Goal: Transaction & Acquisition: Purchase product/service

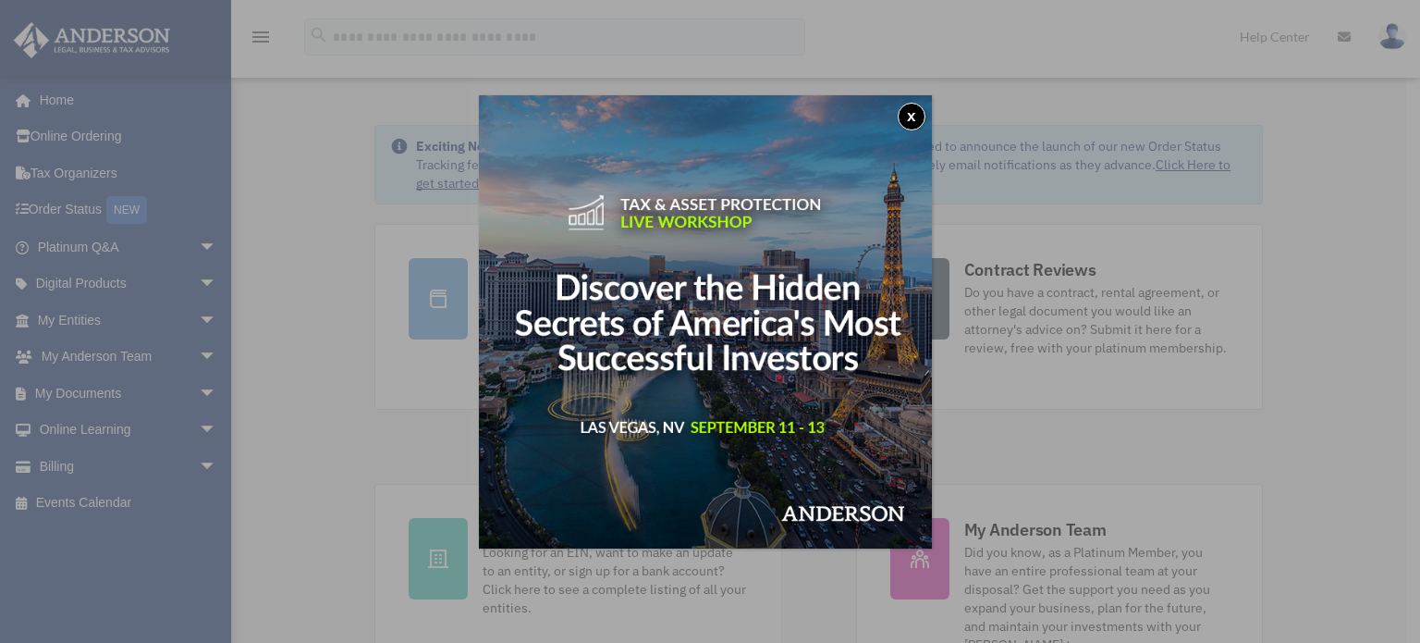
click at [913, 111] on button "x" at bounding box center [912, 117] width 28 height 28
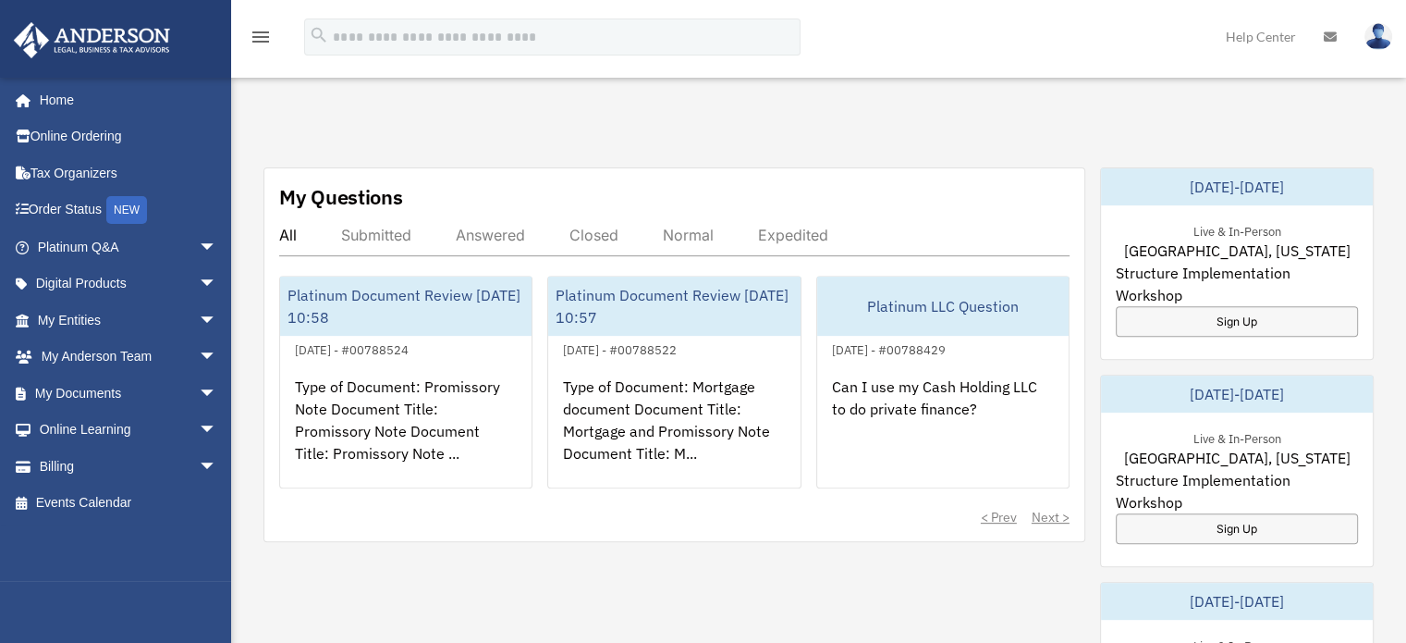
scroll to position [647, 0]
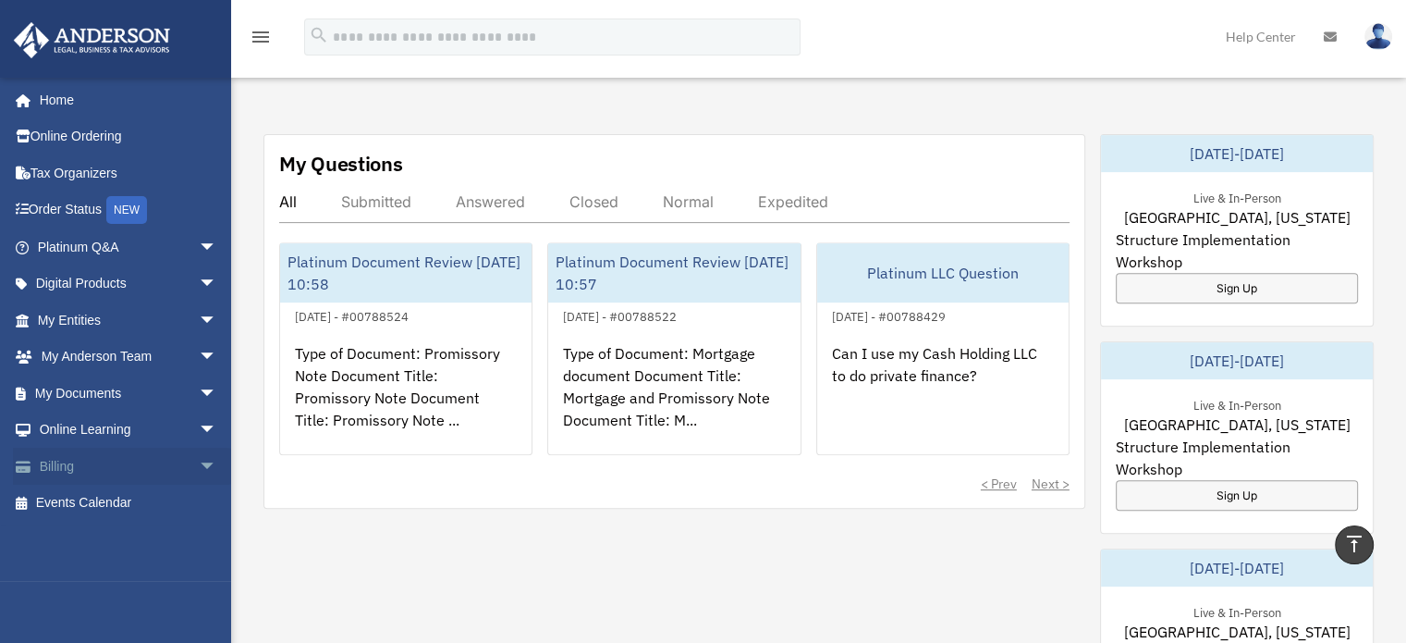
click at [62, 462] on link "Billing arrow_drop_down" at bounding box center [129, 465] width 232 height 37
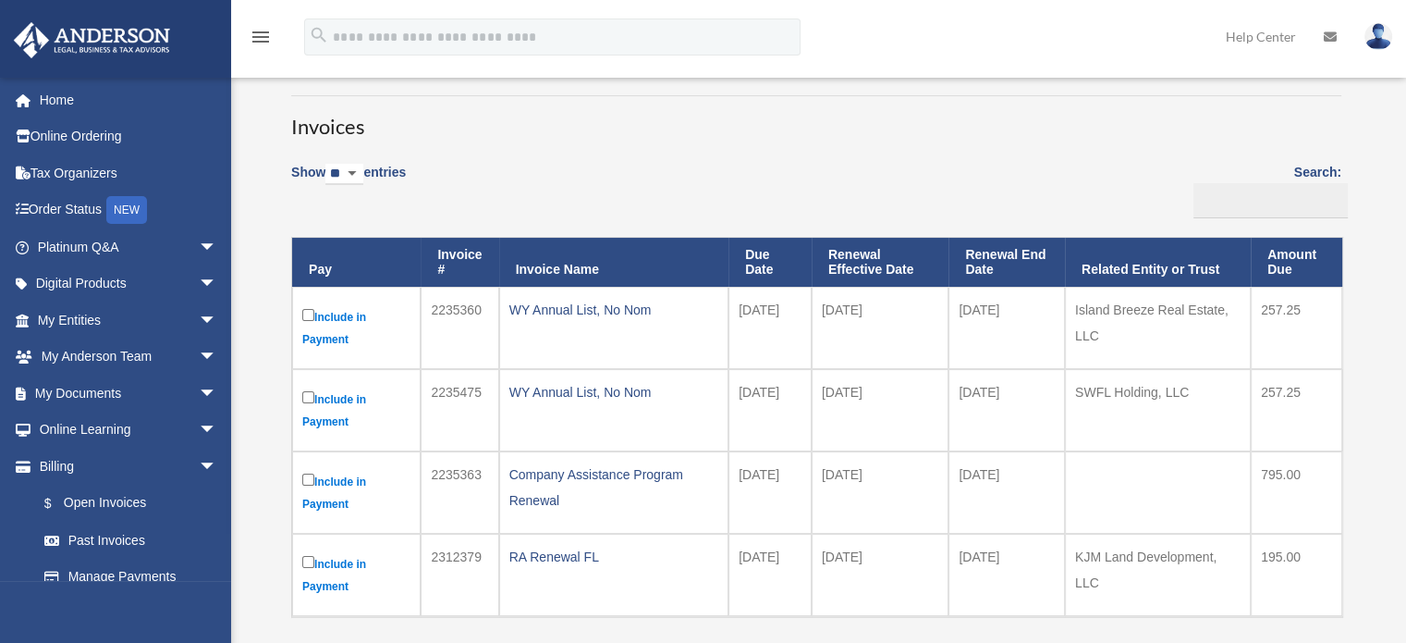
scroll to position [185, 0]
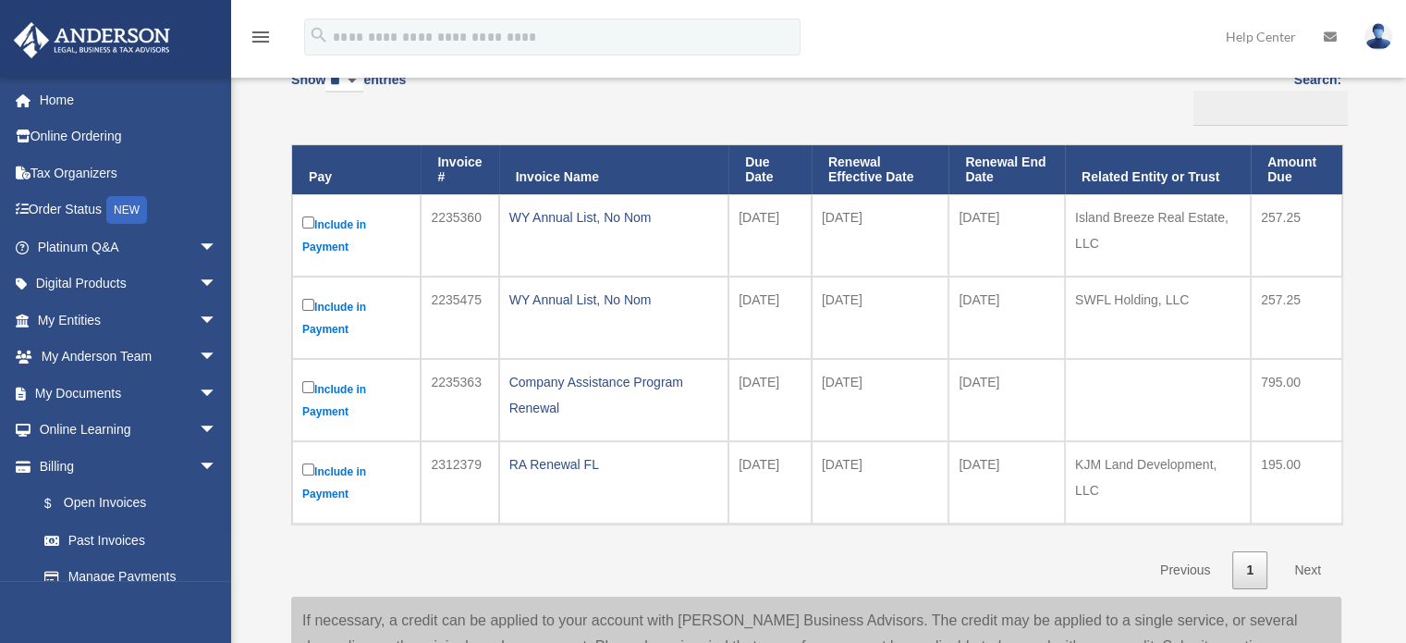
click at [337, 233] on label "Include in Payment" at bounding box center [356, 235] width 108 height 45
click at [337, 247] on label "Include in Payment" at bounding box center [356, 235] width 108 height 45
click at [336, 245] on label "Include in Payment" at bounding box center [356, 235] width 108 height 45
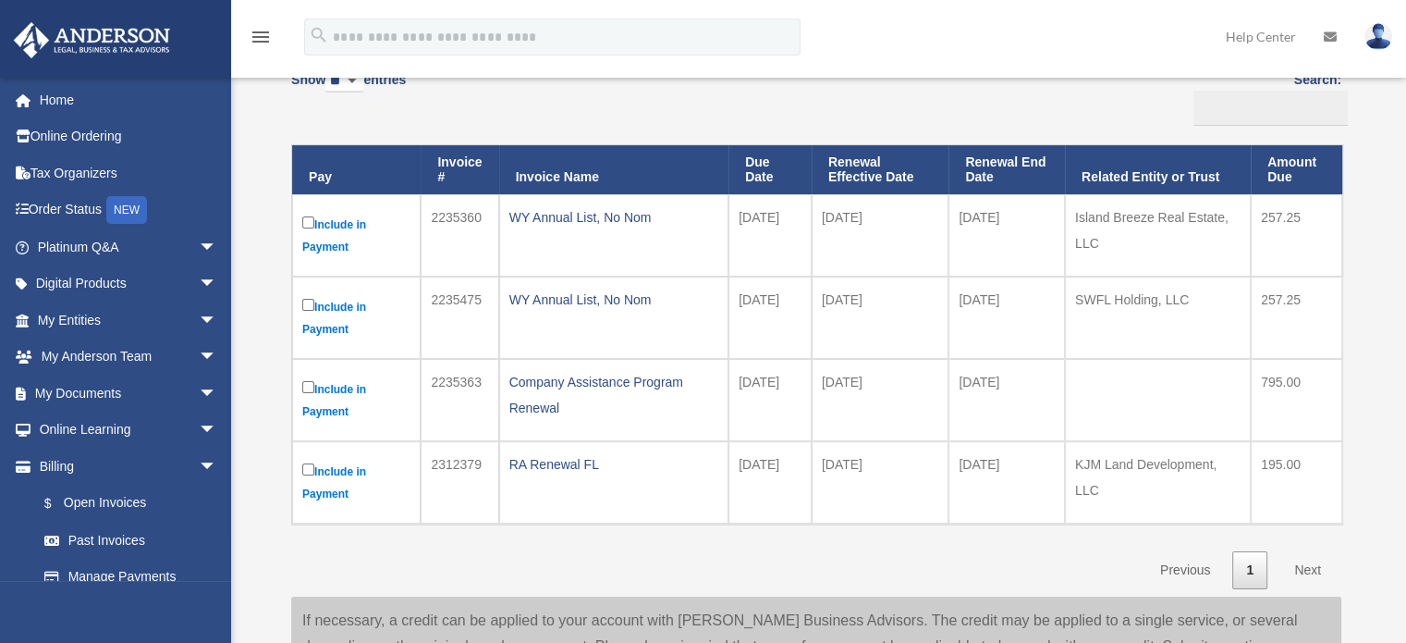
click at [337, 225] on label "Include in Payment" at bounding box center [356, 235] width 108 height 45
click at [309, 243] on label "Include in Payment" at bounding box center [356, 235] width 108 height 45
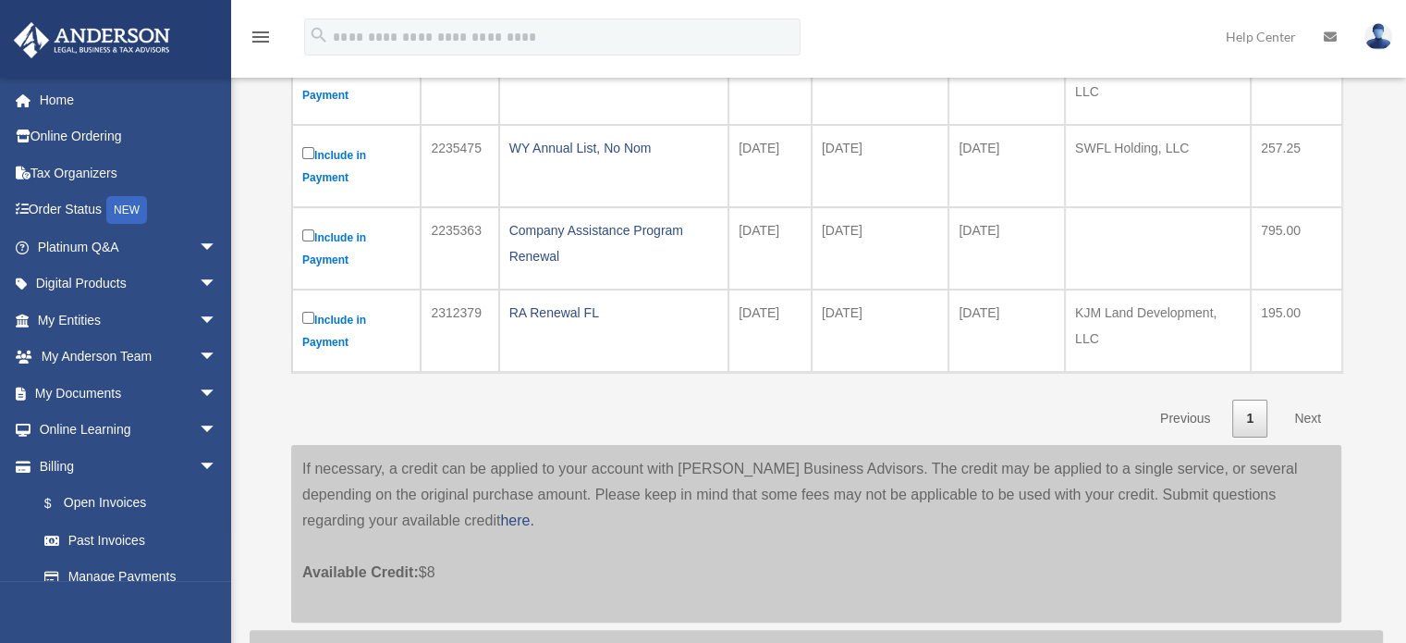
scroll to position [370, 0]
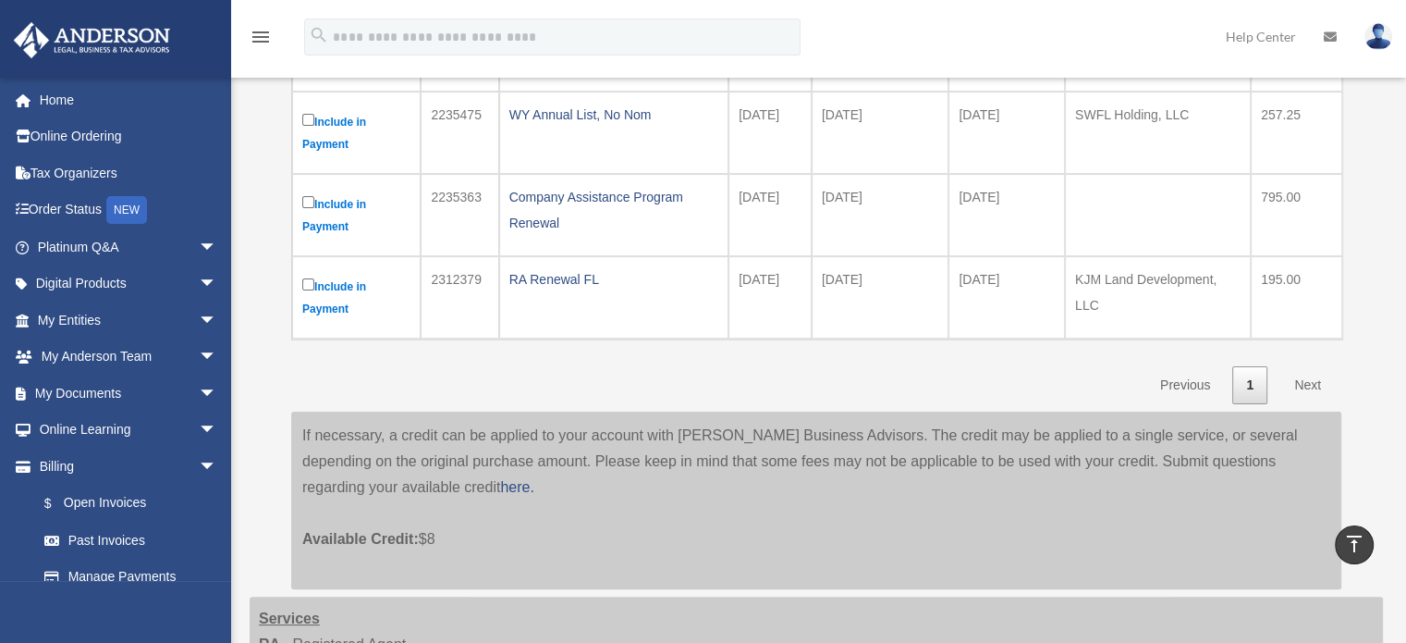
click at [1306, 380] on link "Next" at bounding box center [1307, 385] width 55 height 38
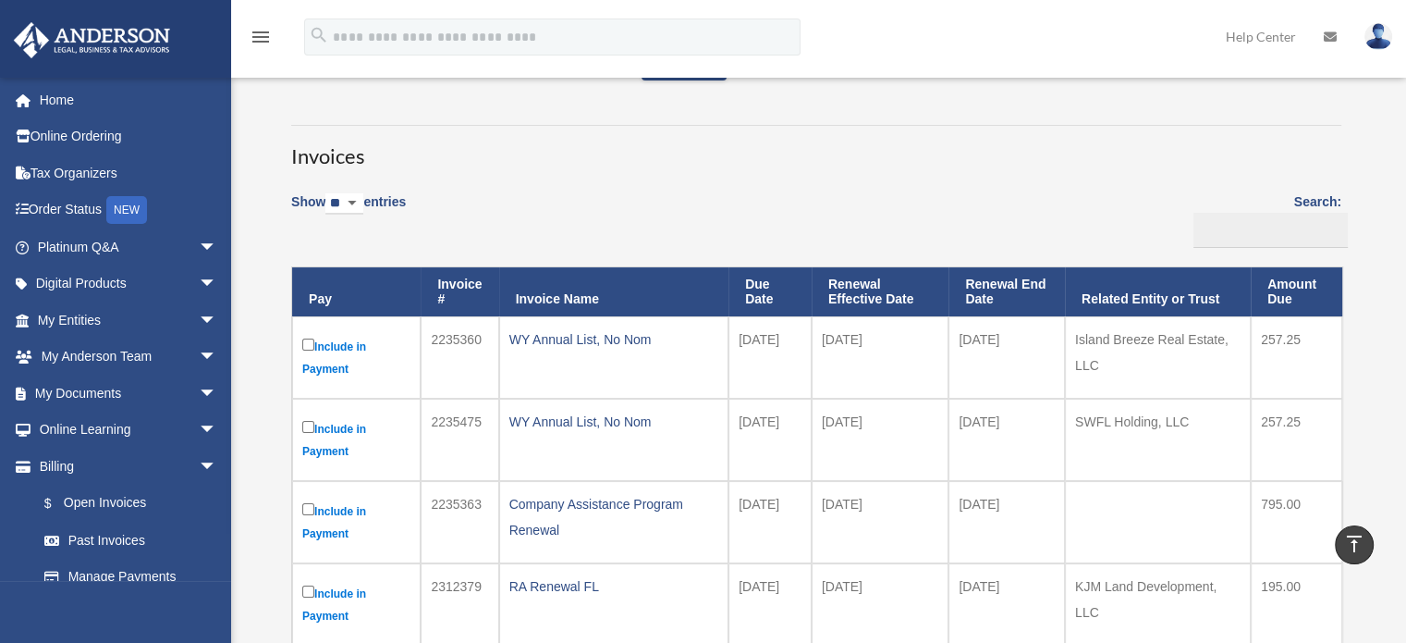
scroll to position [0, 0]
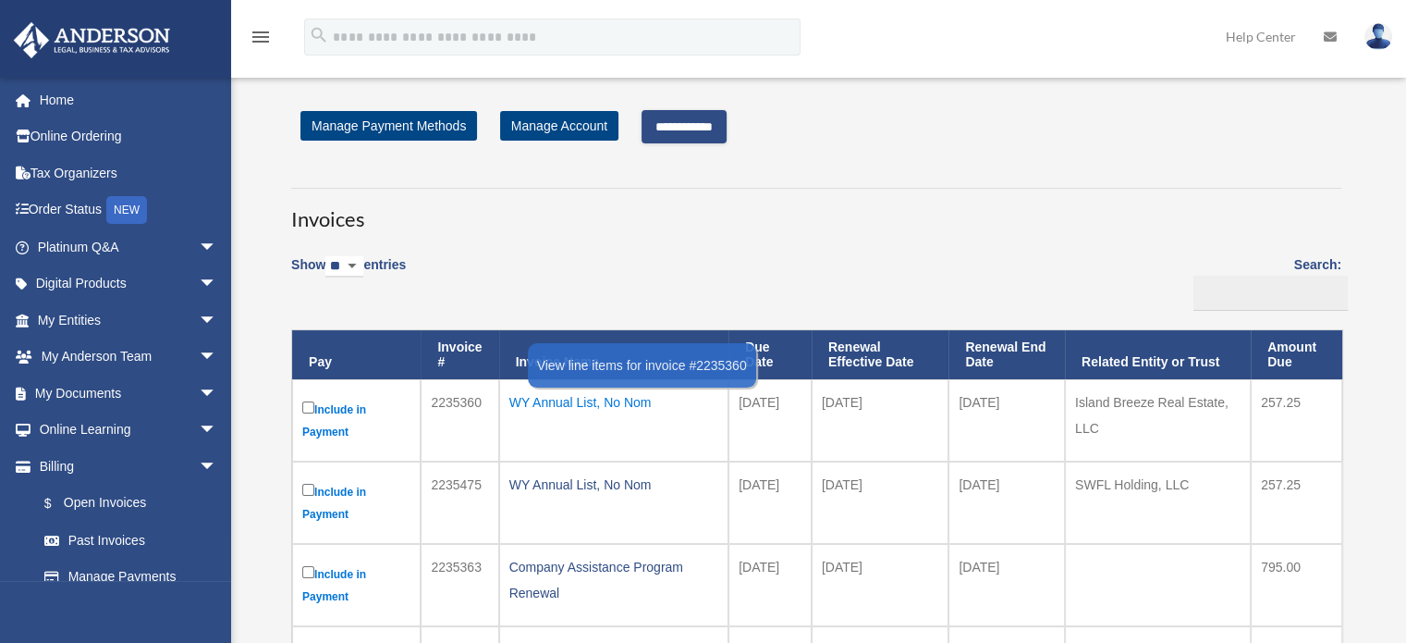
click at [581, 401] on div "WY Annual List, No Nom" at bounding box center [613, 402] width 209 height 26
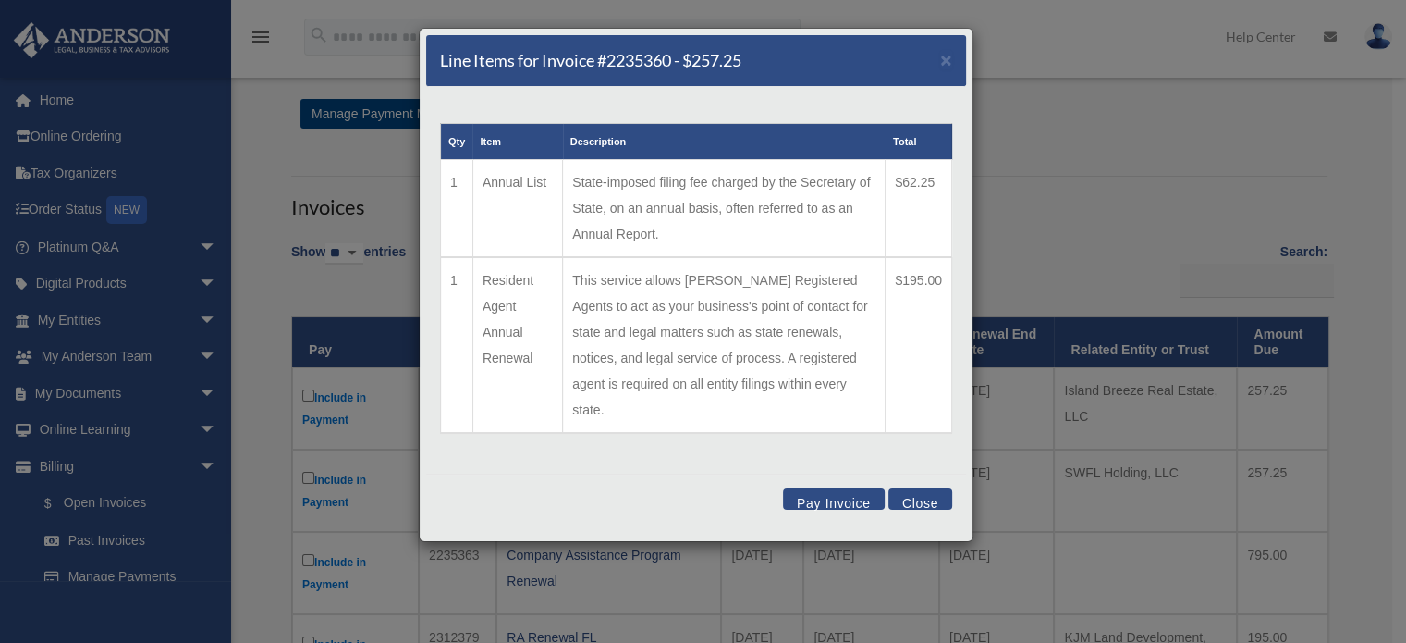
scroll to position [92, 0]
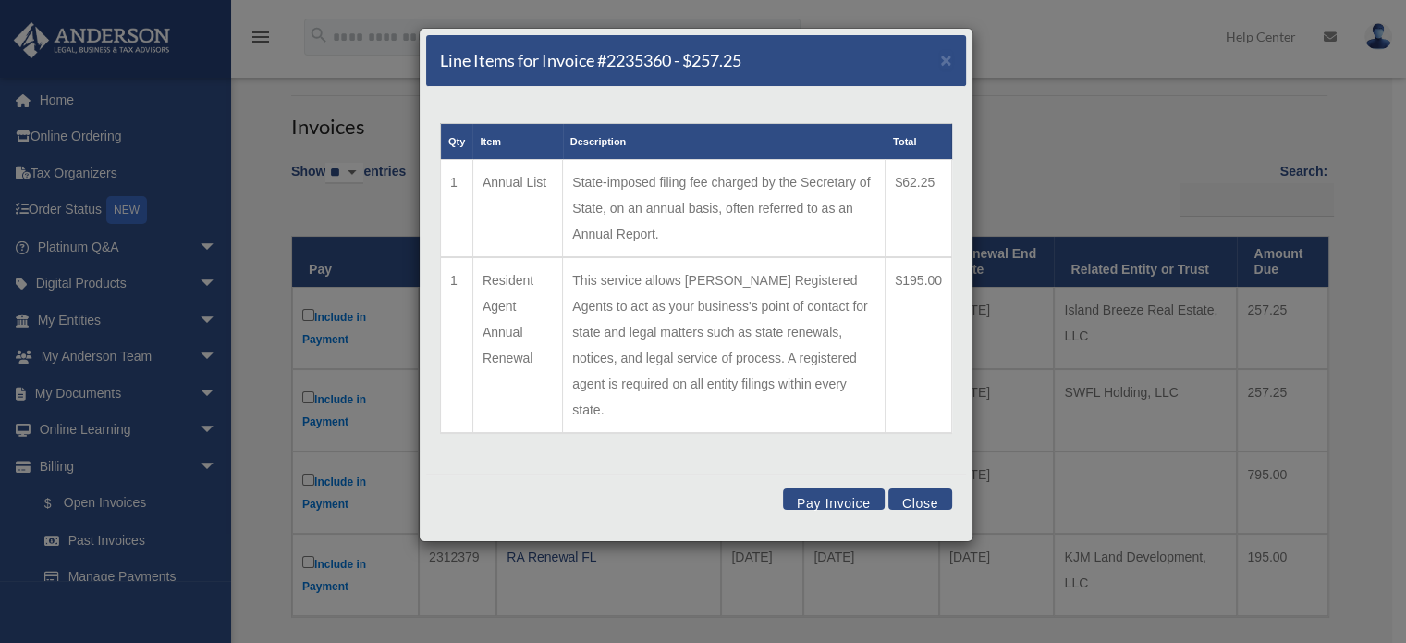
click at [851, 488] on button "Pay Invoice" at bounding box center [834, 498] width 102 height 21
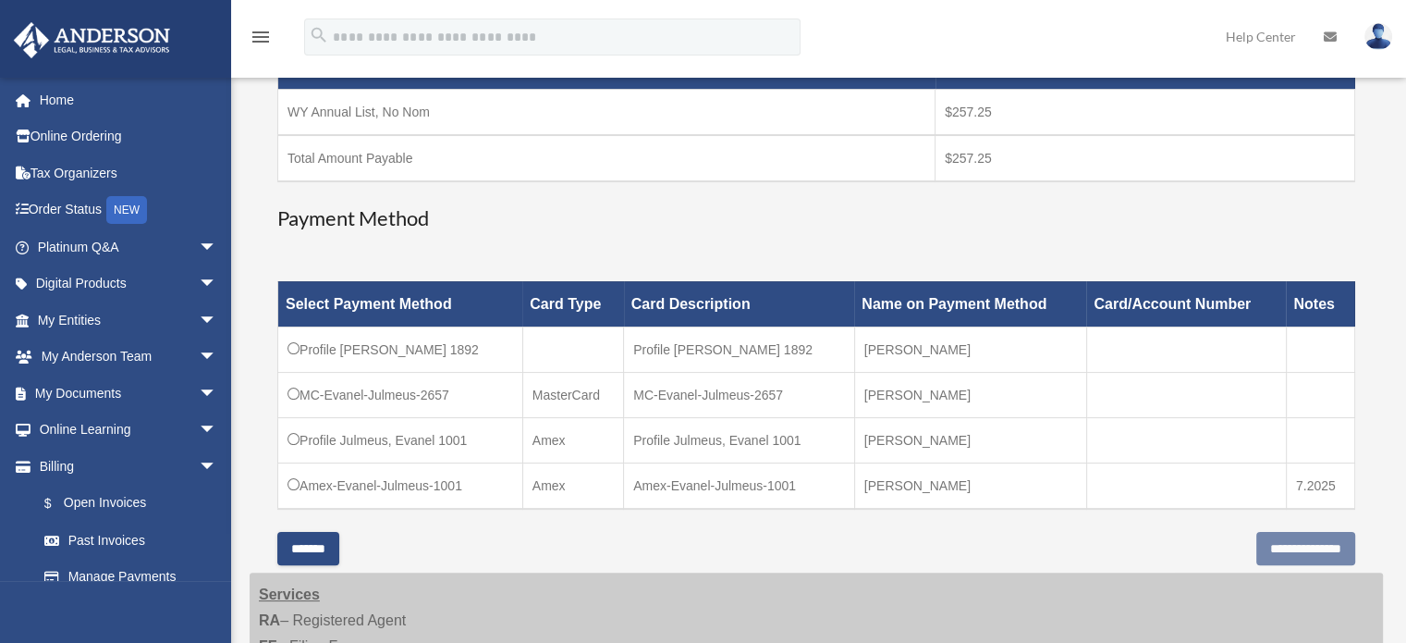
scroll to position [370, 0]
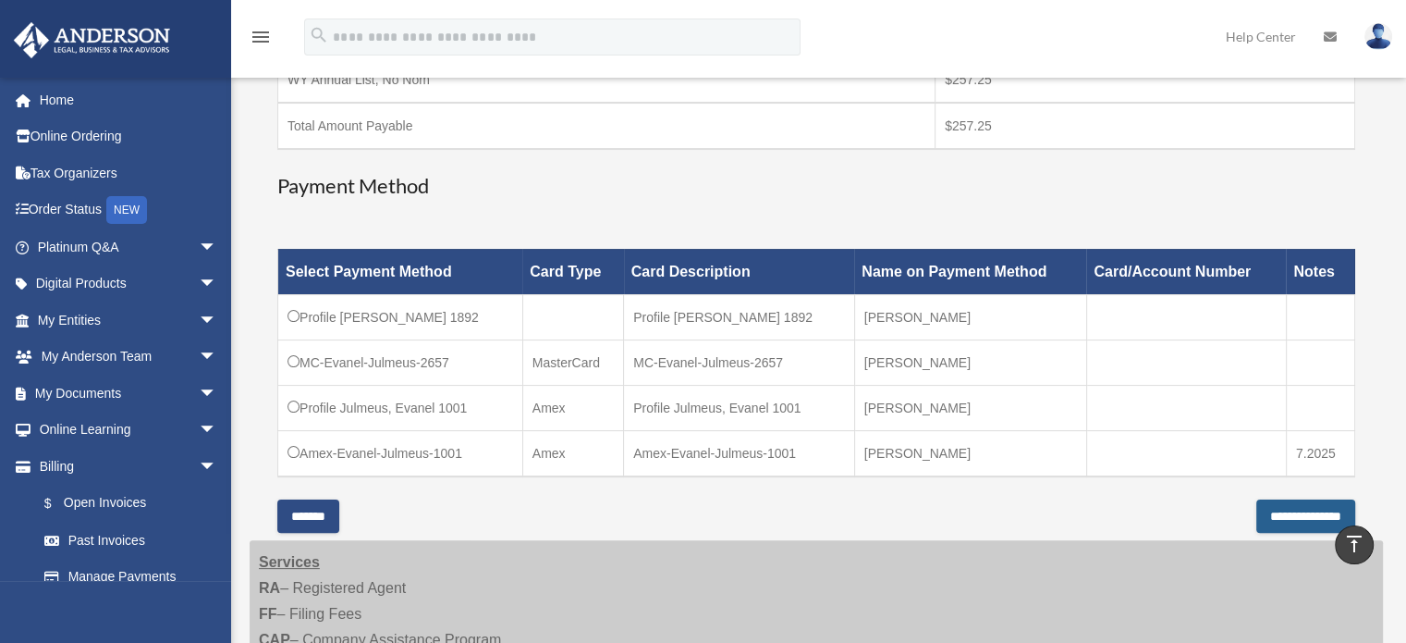
click at [1267, 514] on input "**********" at bounding box center [1305, 515] width 99 height 33
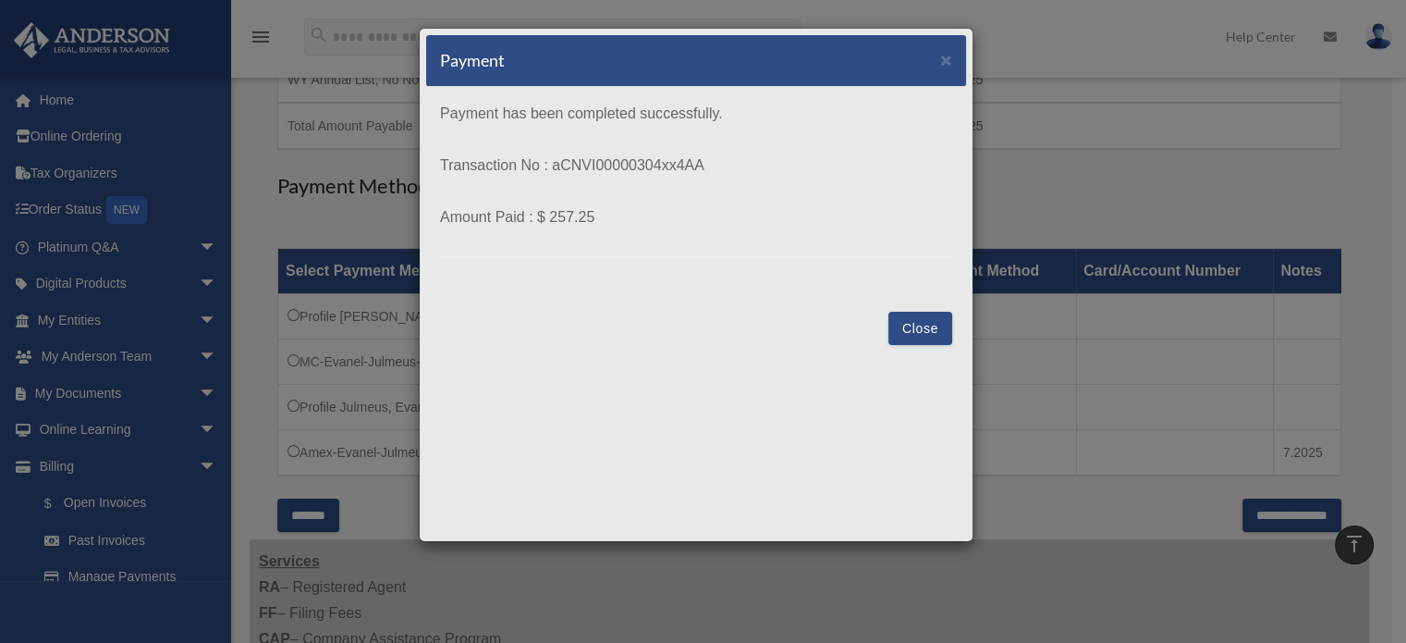
click at [918, 327] on button "Close" at bounding box center [920, 328] width 64 height 33
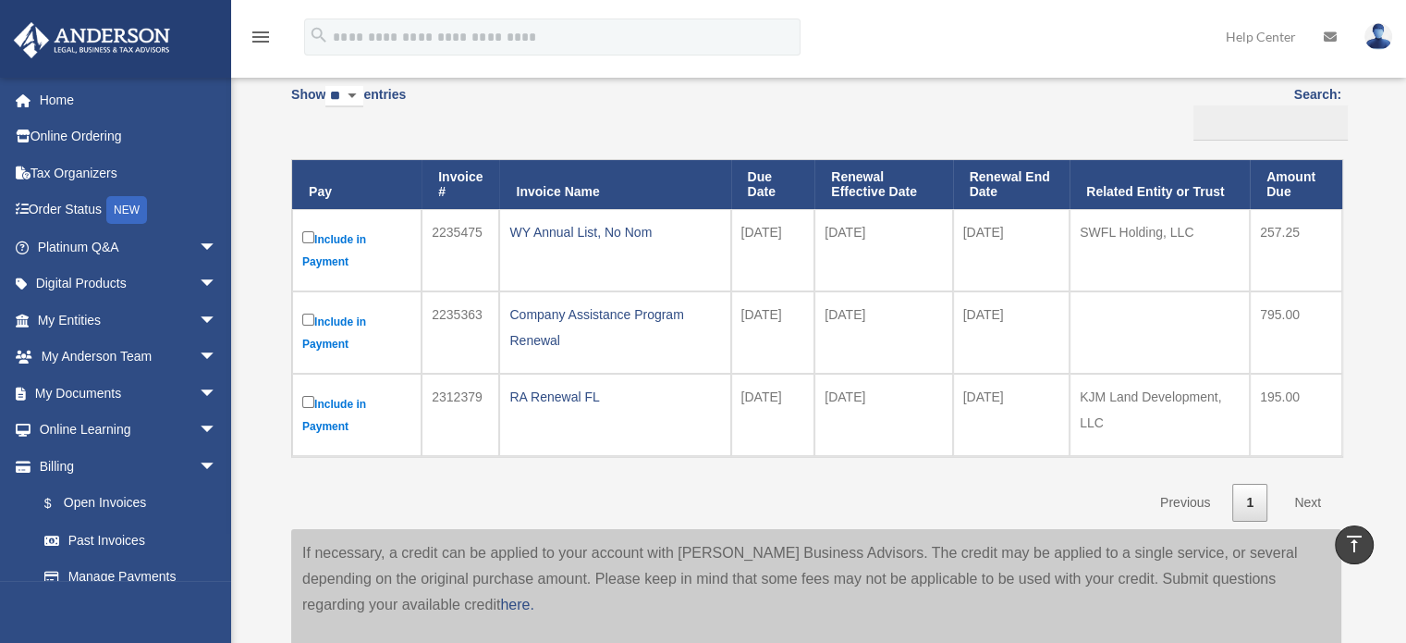
scroll to position [92, 0]
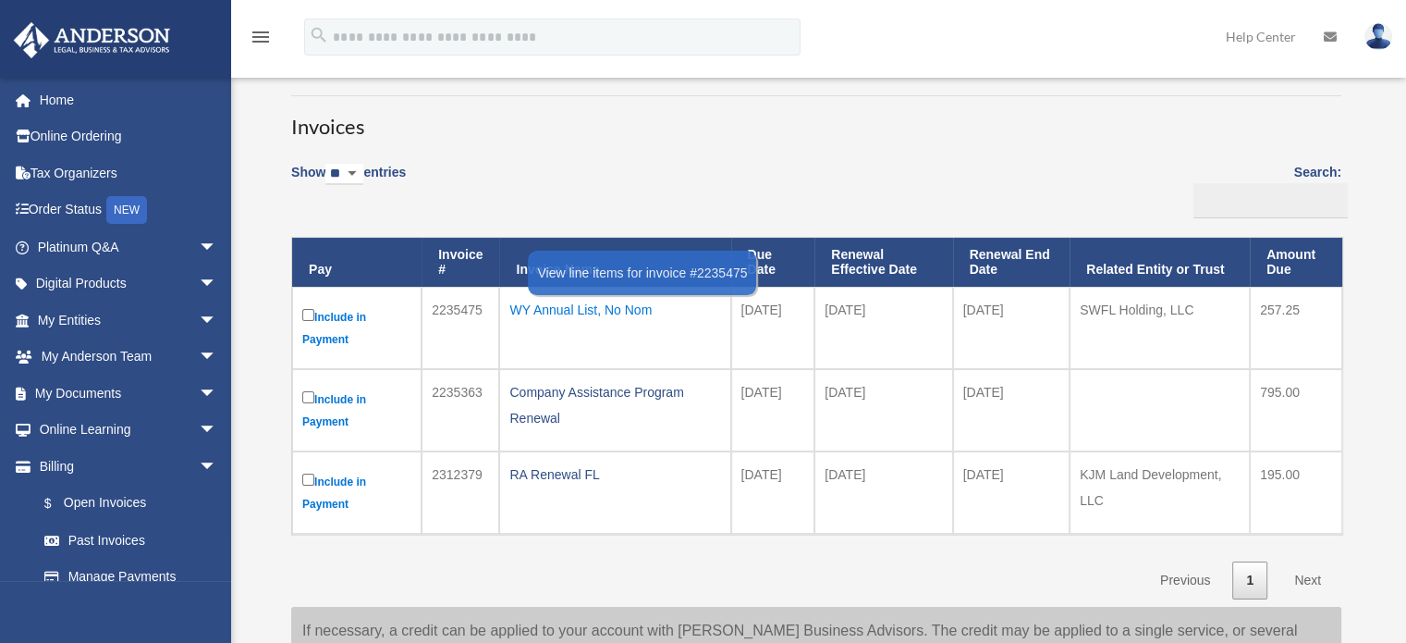
click at [558, 310] on div "WY Annual List, No Nom" at bounding box center [614, 310] width 211 height 26
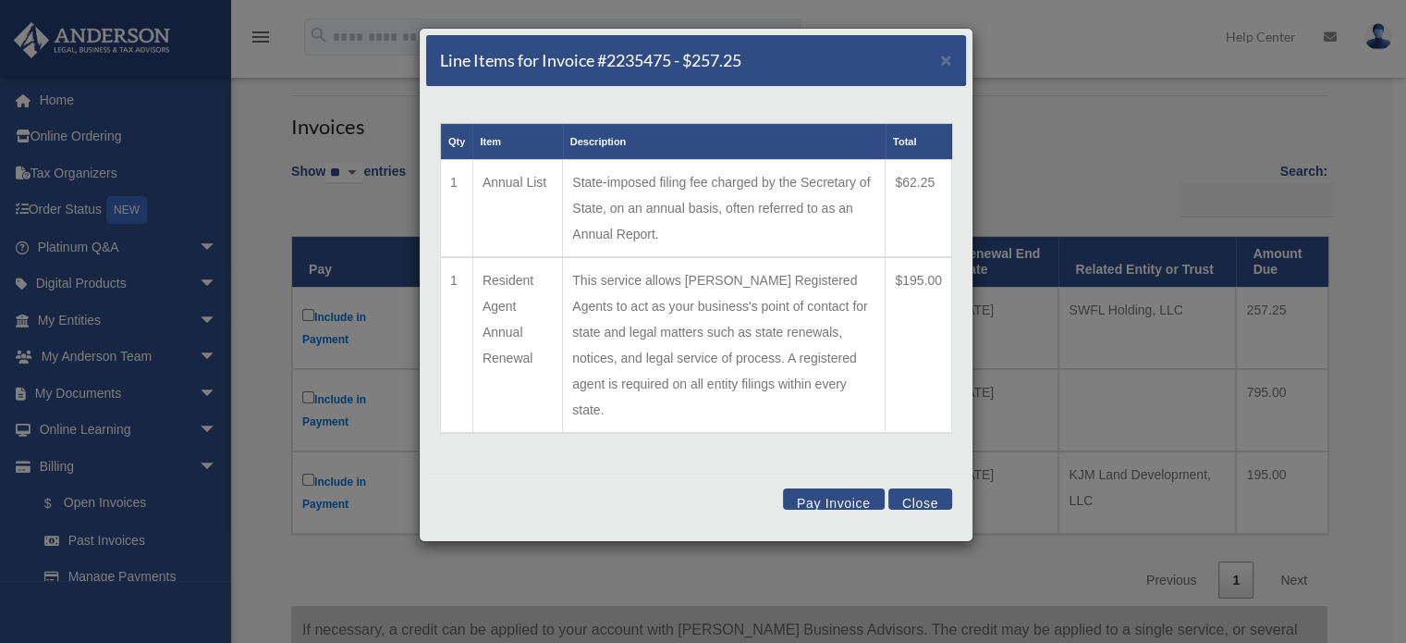
click at [828, 488] on button "Pay Invoice" at bounding box center [834, 498] width 102 height 21
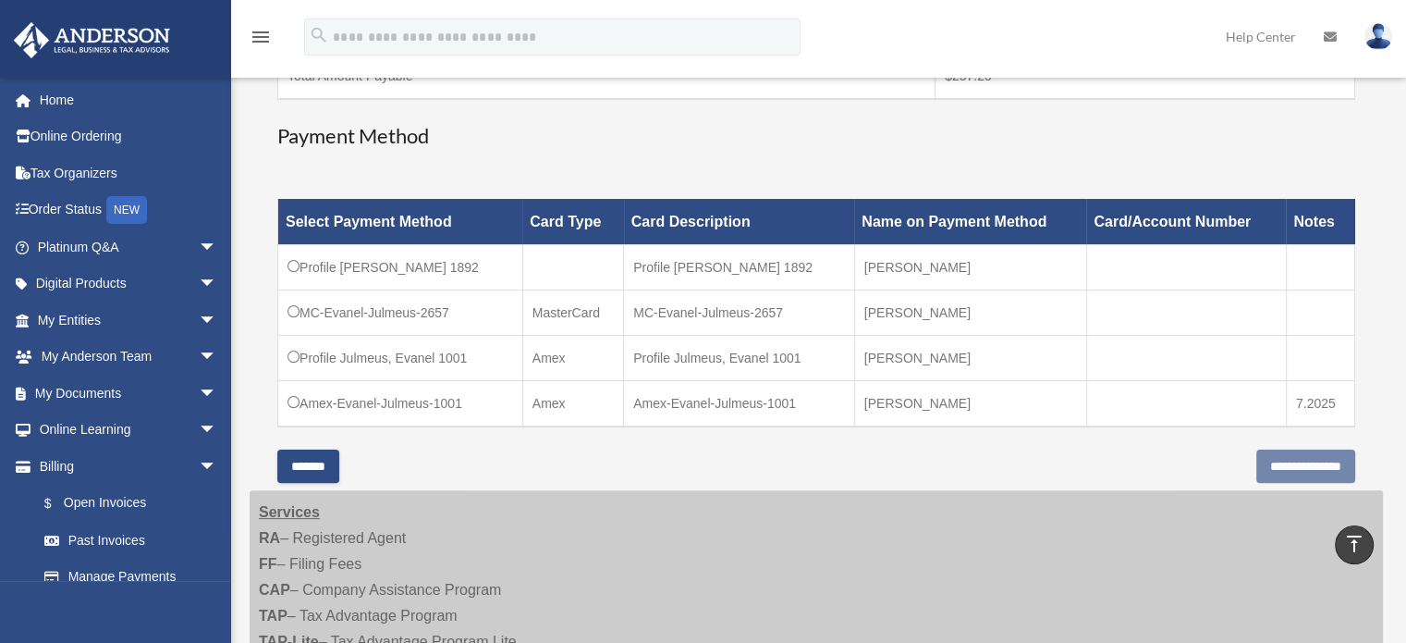
scroll to position [462, 0]
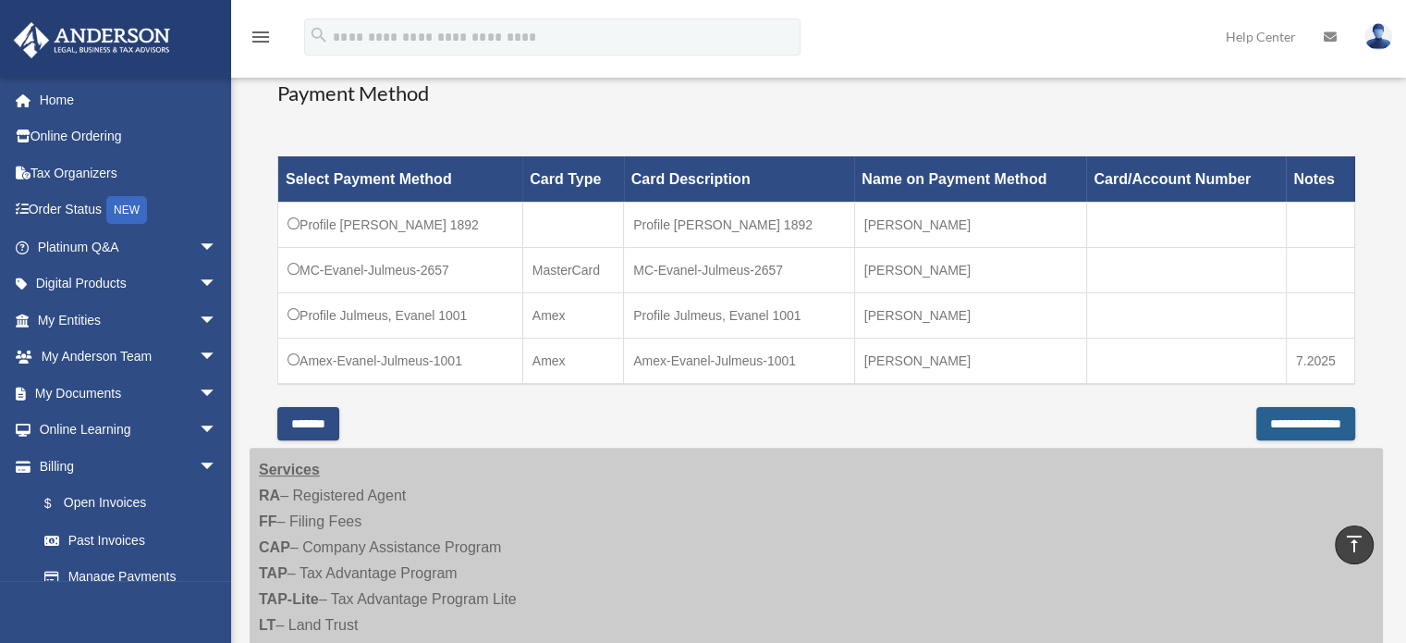
click at [1268, 422] on input "**********" at bounding box center [1305, 423] width 99 height 33
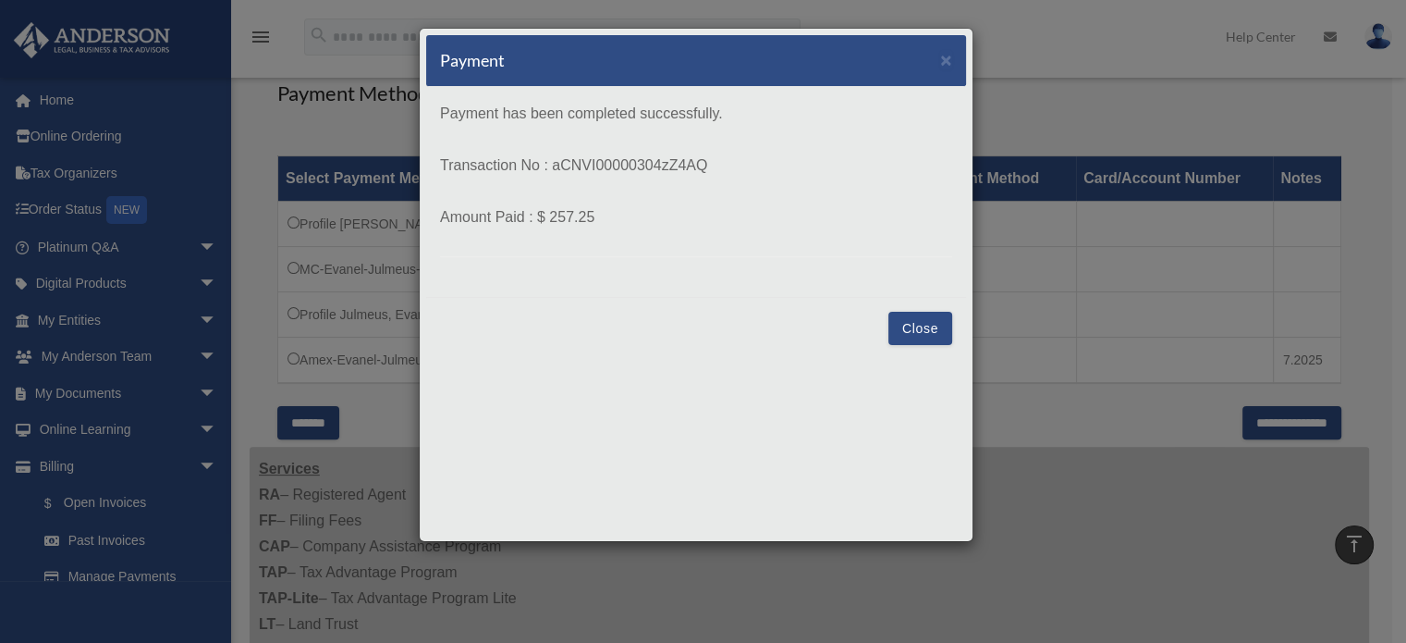
click at [900, 331] on button "Close" at bounding box center [920, 328] width 64 height 33
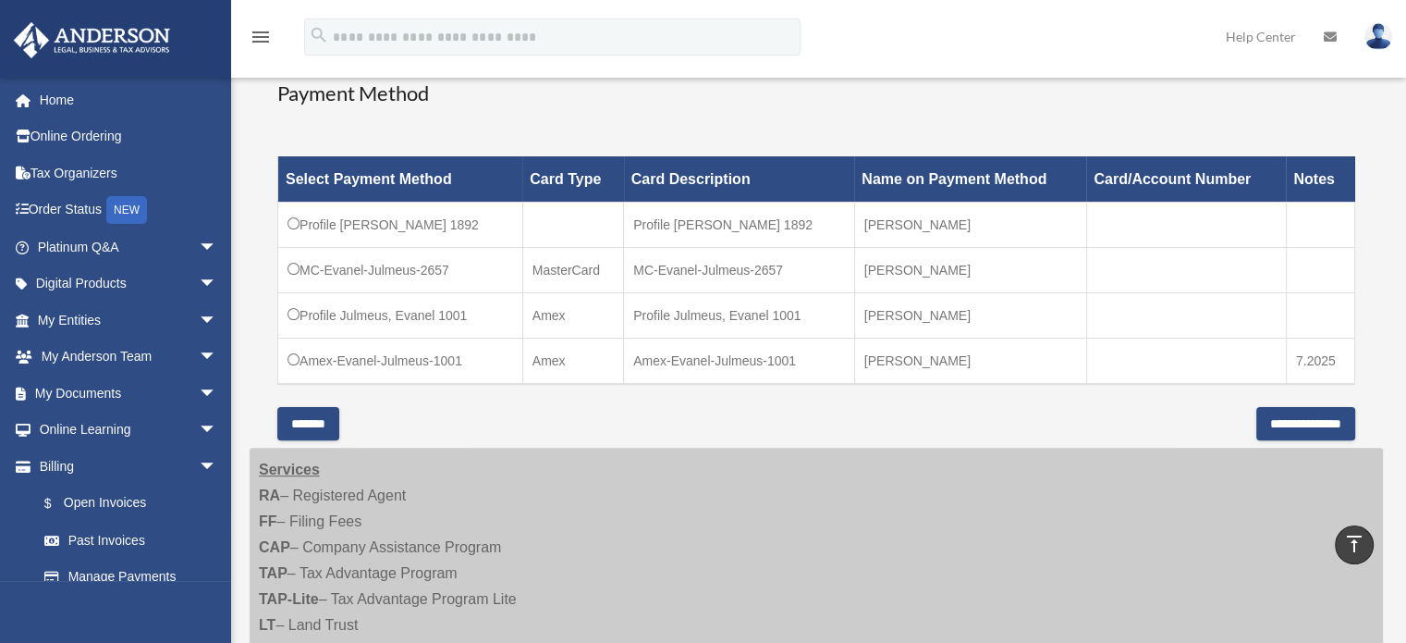
click at [325, 420] on input "*******" at bounding box center [308, 423] width 62 height 33
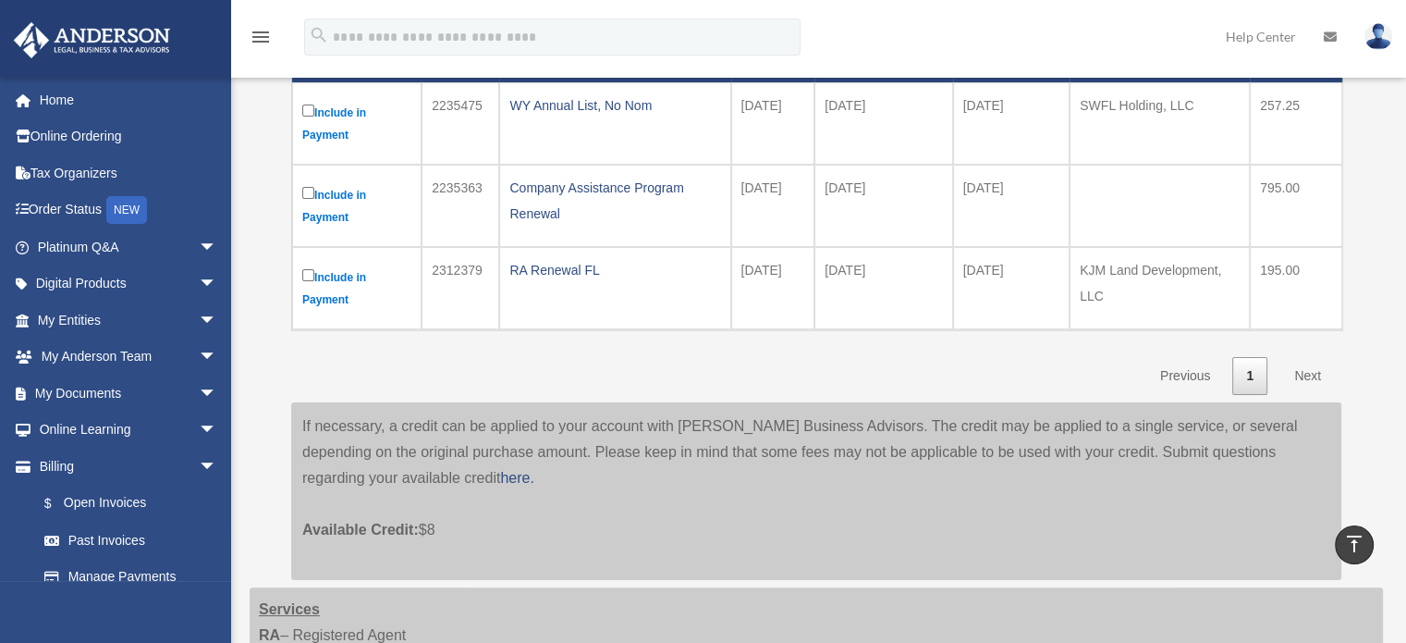
scroll to position [277, 0]
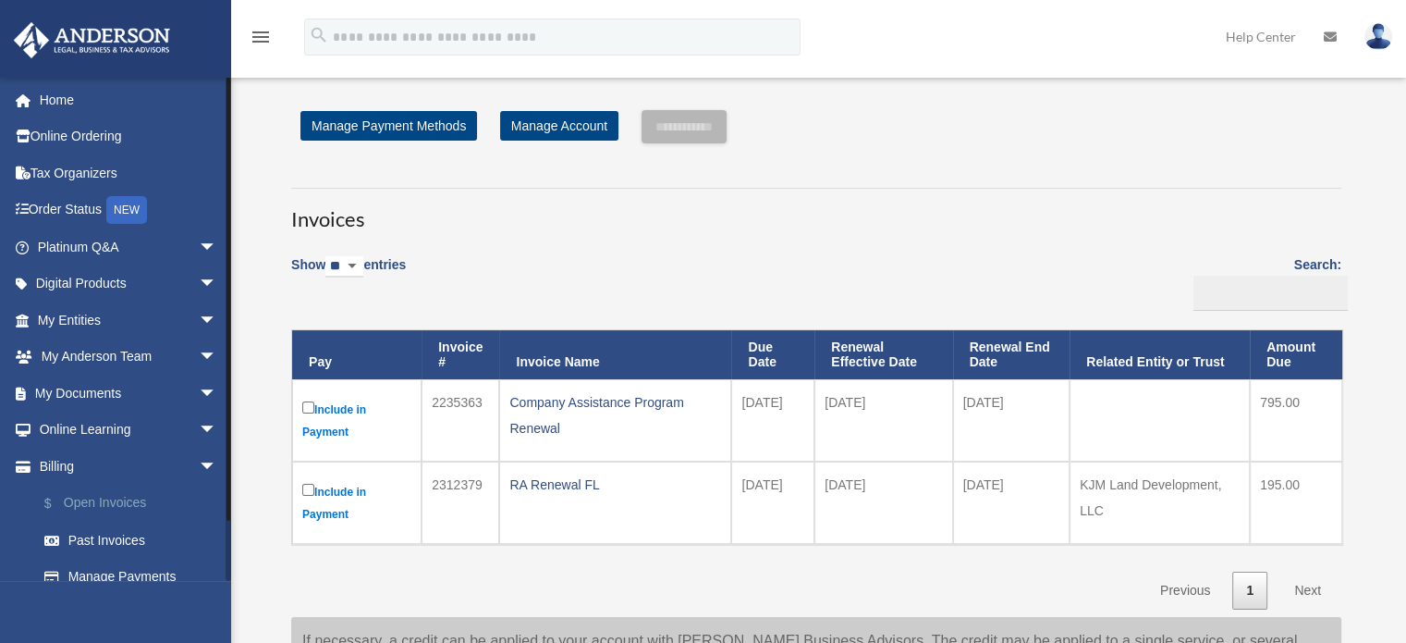
click at [98, 503] on link "$ Open Invoices" at bounding box center [135, 503] width 219 height 38
click at [61, 97] on link "Home" at bounding box center [129, 99] width 232 height 37
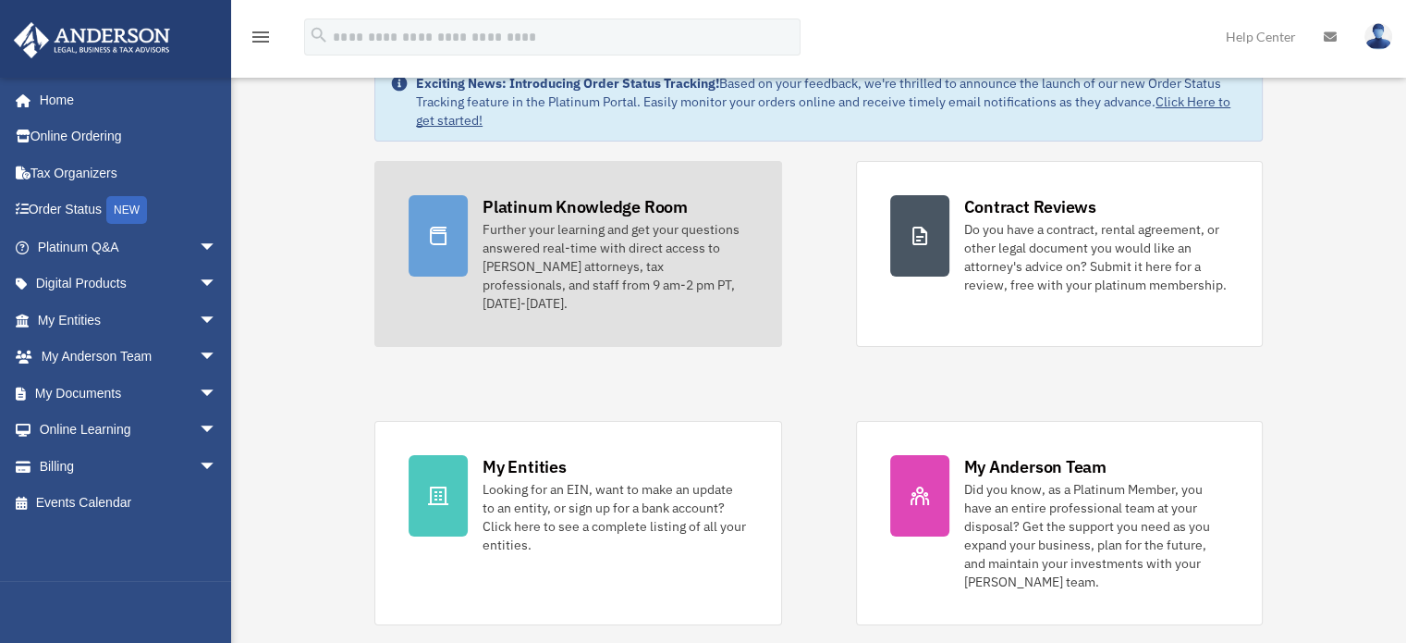
scroll to position [92, 0]
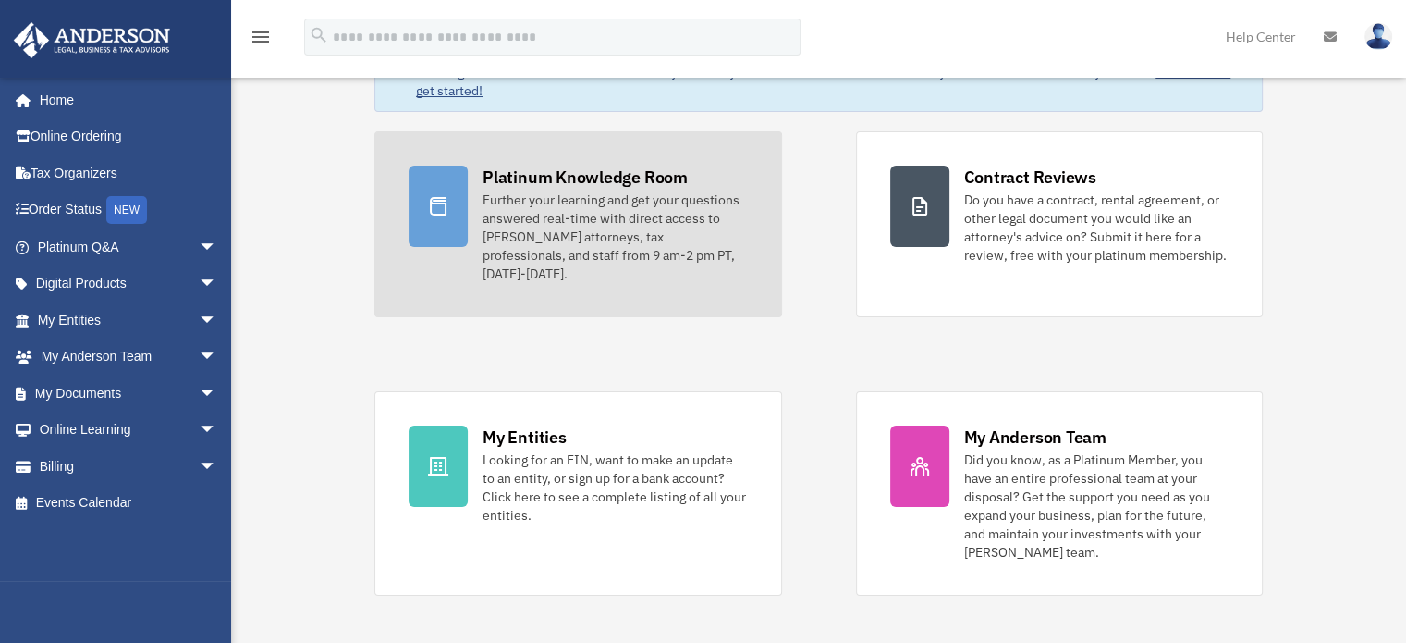
click at [608, 226] on div "Further your learning and get your questions answered real-time with direct acc…" at bounding box center [615, 236] width 264 height 92
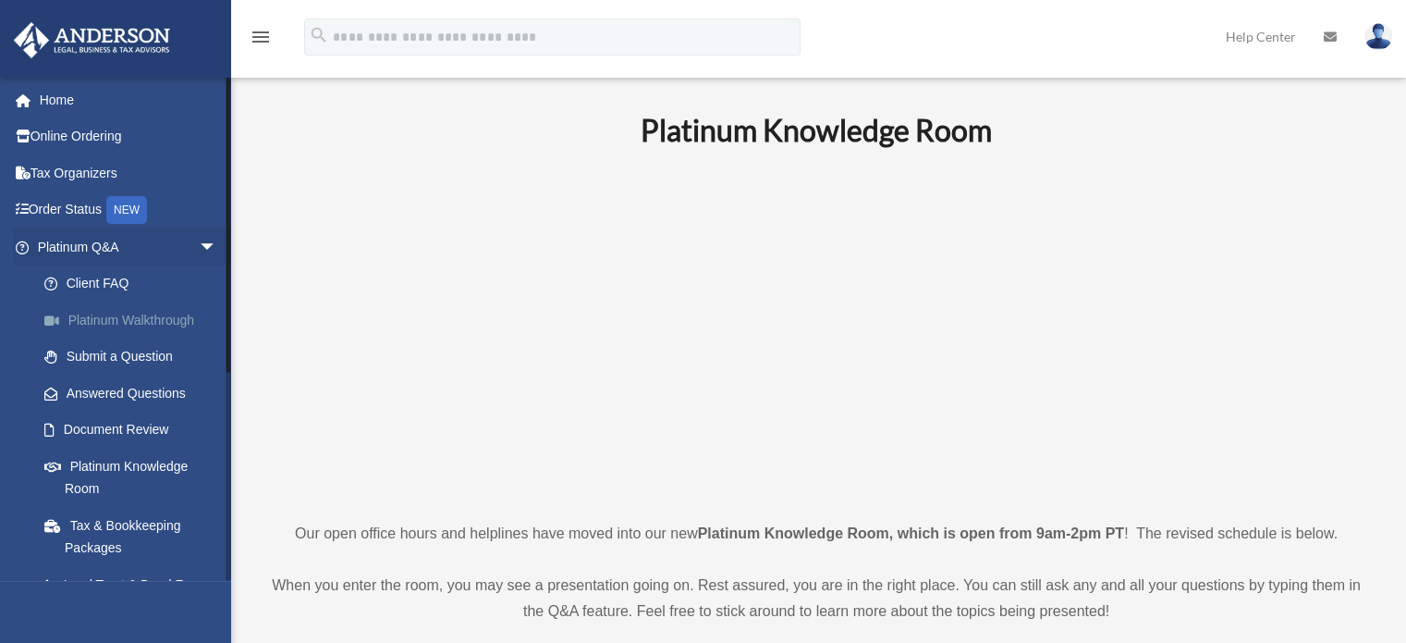
click at [160, 315] on link "Platinum Walkthrough" at bounding box center [135, 319] width 219 height 37
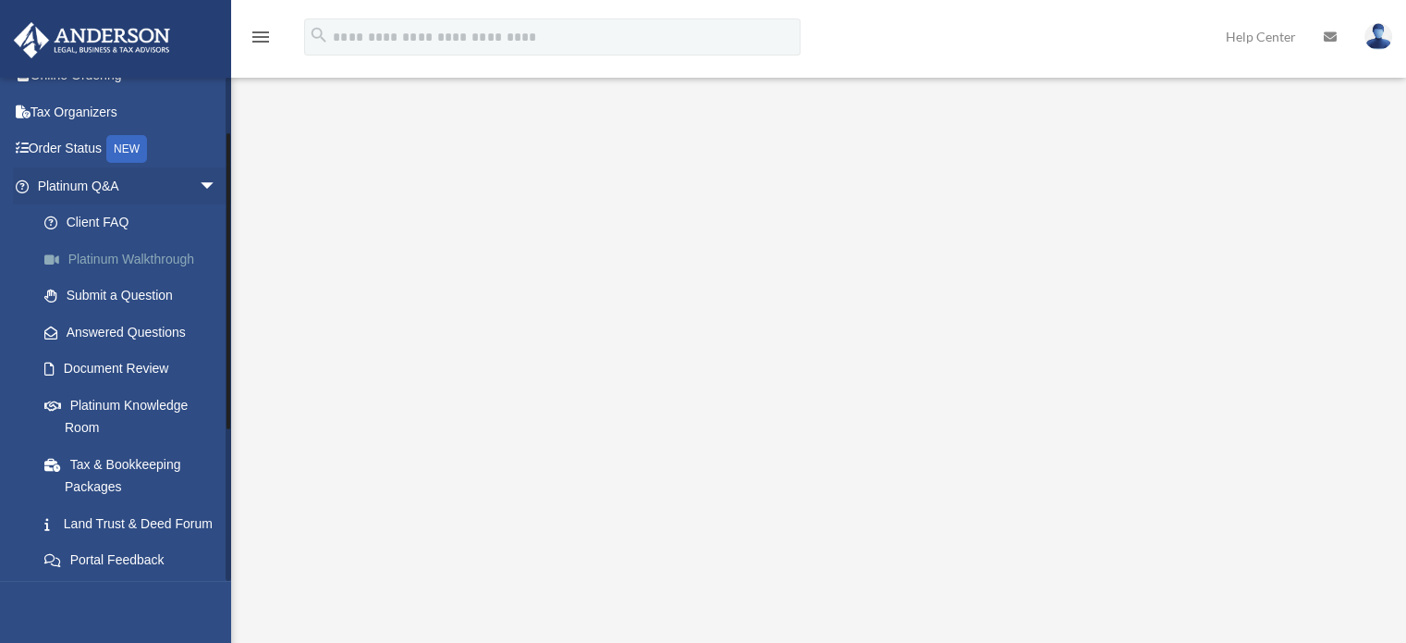
scroll to position [92, 0]
